Goal: Task Accomplishment & Management: Use online tool/utility

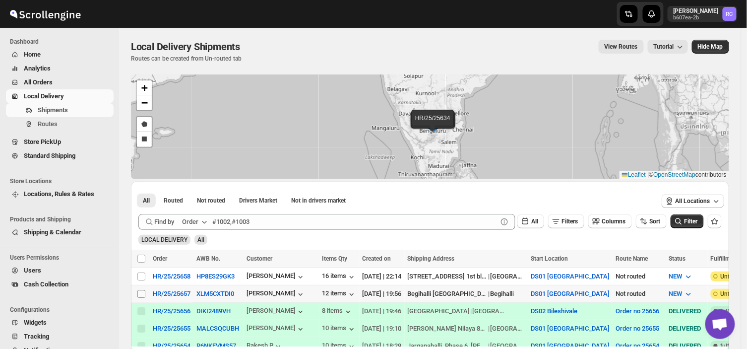
click at [137, 290] on input "Select shipment" at bounding box center [141, 294] width 8 height 8
checkbox input "true"
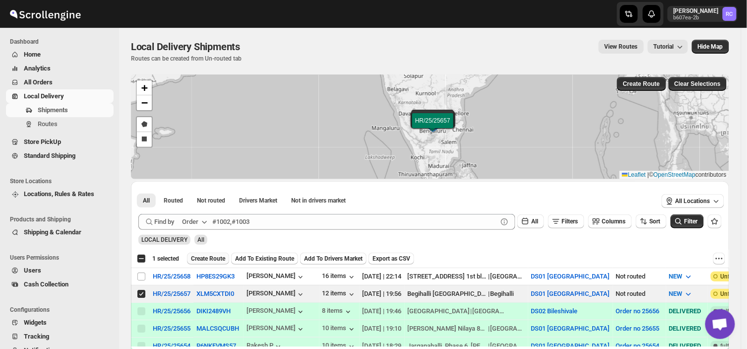
click at [205, 254] on span "Create Route" at bounding box center [208, 258] width 34 height 8
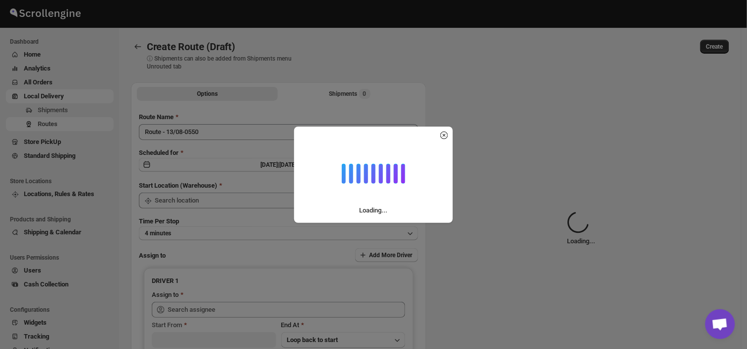
type input "DS01 [GEOGRAPHIC_DATA]"
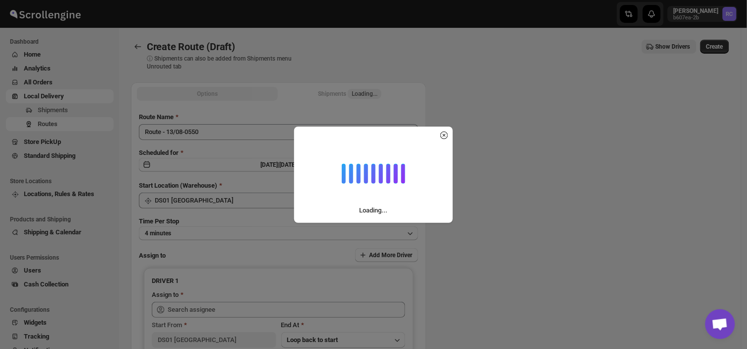
type input "DS01 [GEOGRAPHIC_DATA]"
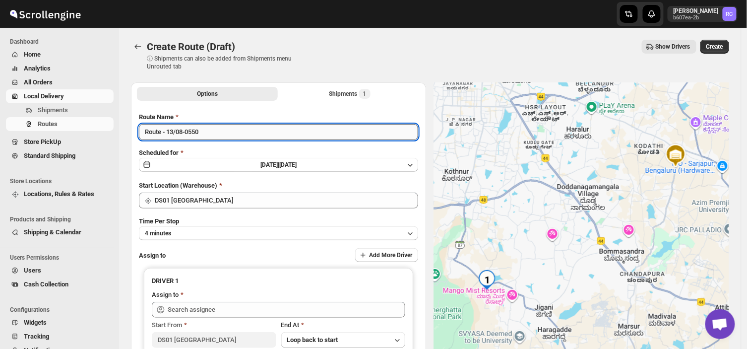
click at [206, 127] on input "Route - 13/08-0550" at bounding box center [278, 132] width 279 height 16
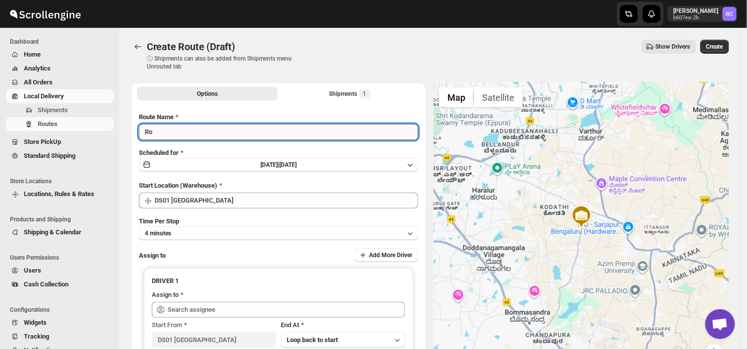
type input "R"
type input "0"
type input "o"
type input "Order no 25657"
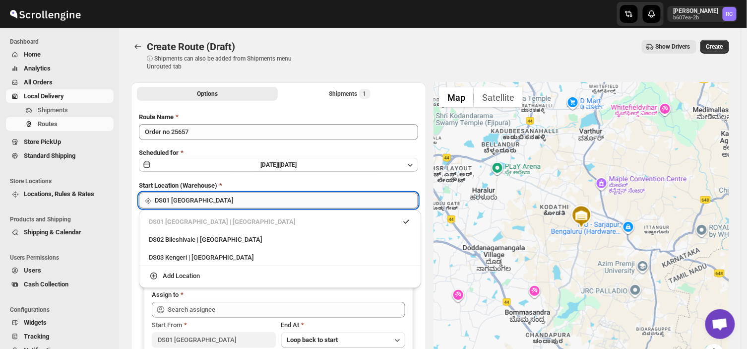
click at [215, 202] on input "DS01 [GEOGRAPHIC_DATA]" at bounding box center [286, 200] width 263 height 16
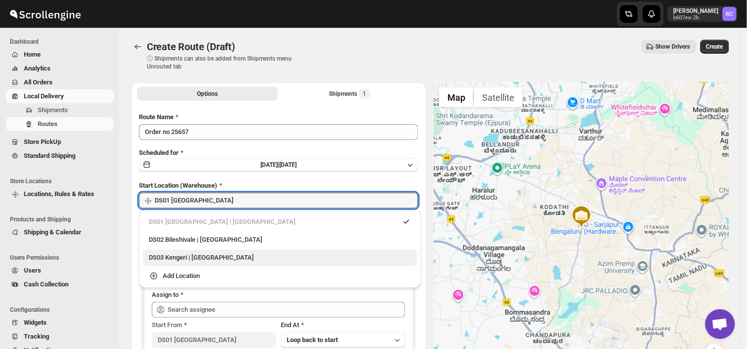
click at [177, 256] on div "DS03 Kengeri | [GEOGRAPHIC_DATA]" at bounding box center [280, 257] width 262 height 10
type input "DS03 Kengeri"
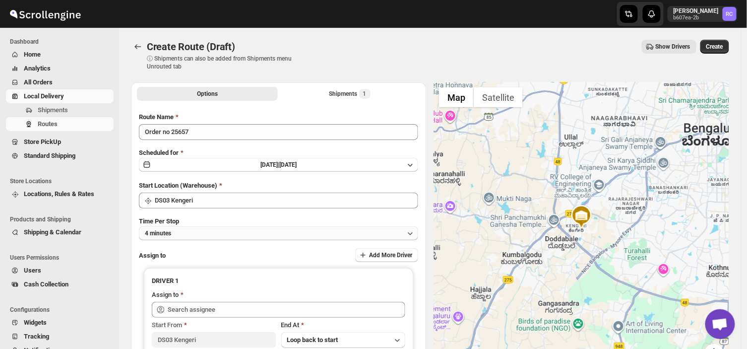
click at [189, 231] on button "4 minutes" at bounding box center [278, 233] width 279 height 14
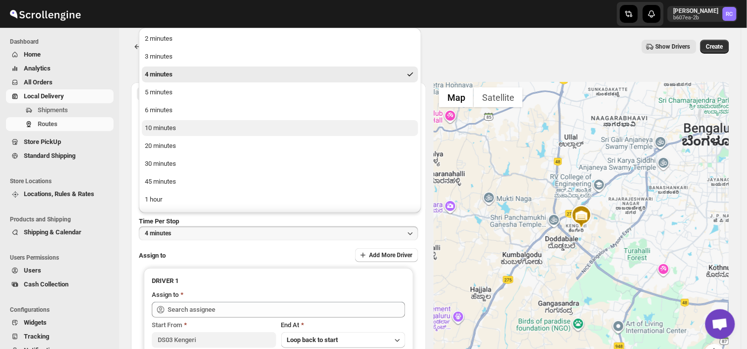
click at [166, 134] on button "10 minutes" at bounding box center [280, 128] width 276 height 16
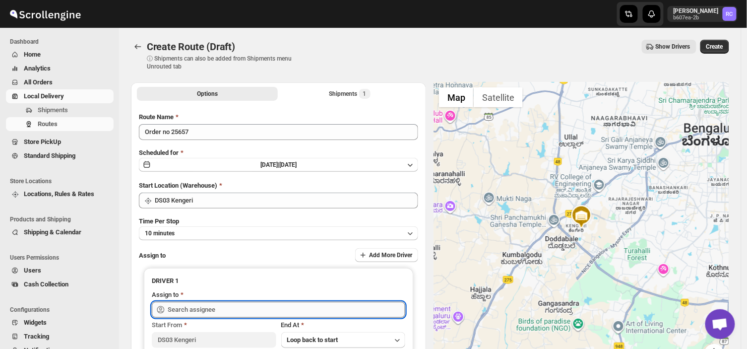
click at [221, 305] on input "text" at bounding box center [287, 310] width 238 height 16
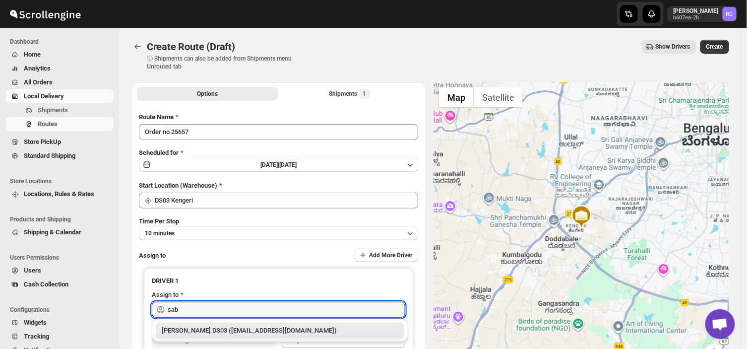
click at [225, 331] on div "[PERSON_NAME] DS03 ([EMAIL_ADDRESS][DOMAIN_NAME])" at bounding box center [280, 330] width 237 height 10
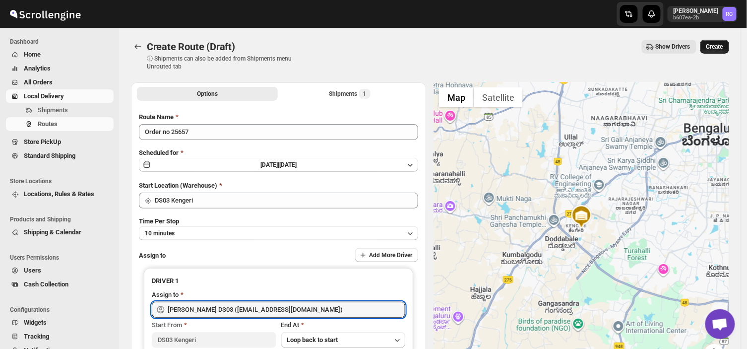
type input "[PERSON_NAME] DS03 ([EMAIL_ADDRESS][DOMAIN_NAME])"
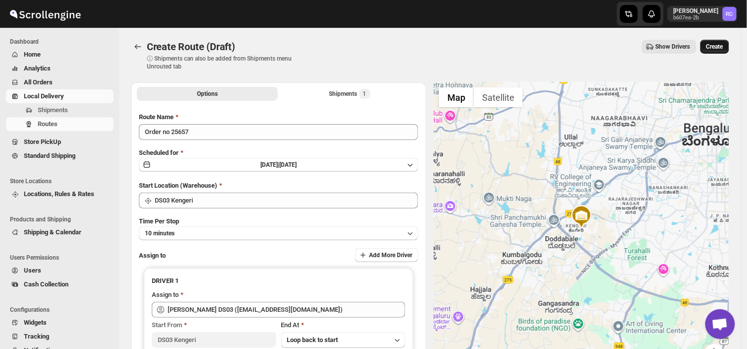
click at [722, 45] on span "Create" at bounding box center [714, 47] width 17 height 8
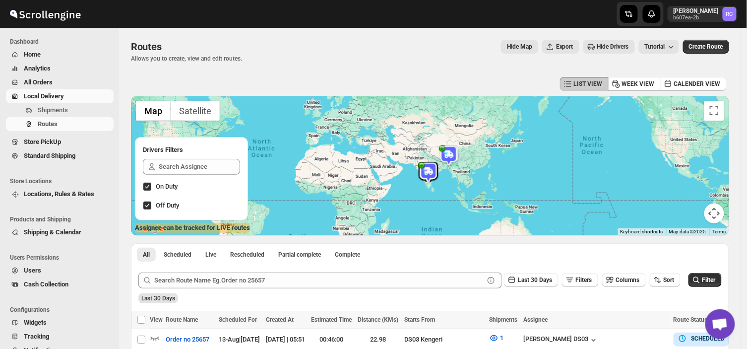
drag, startPoint x: 301, startPoint y: 104, endPoint x: 323, endPoint y: 32, distance: 75.3
click at [323, 32] on div "Routes. This page is ready Routes Allows you to create, view and edit routes. H…" at bounding box center [430, 51] width 598 height 47
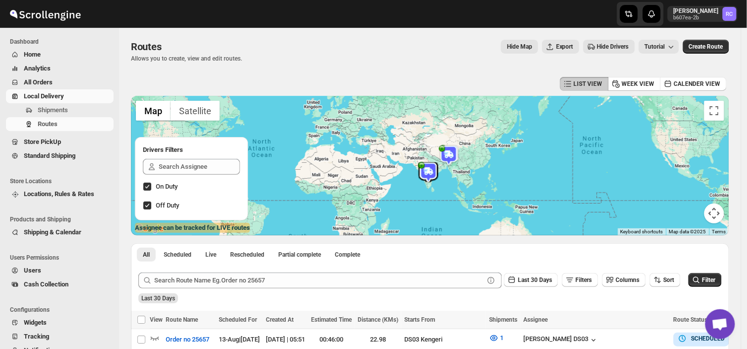
click at [323, 32] on div "Routes. This page is ready Routes Allows you to create, view and edit routes. H…" at bounding box center [430, 51] width 598 height 47
